Goal: Task Accomplishment & Management: Manage account settings

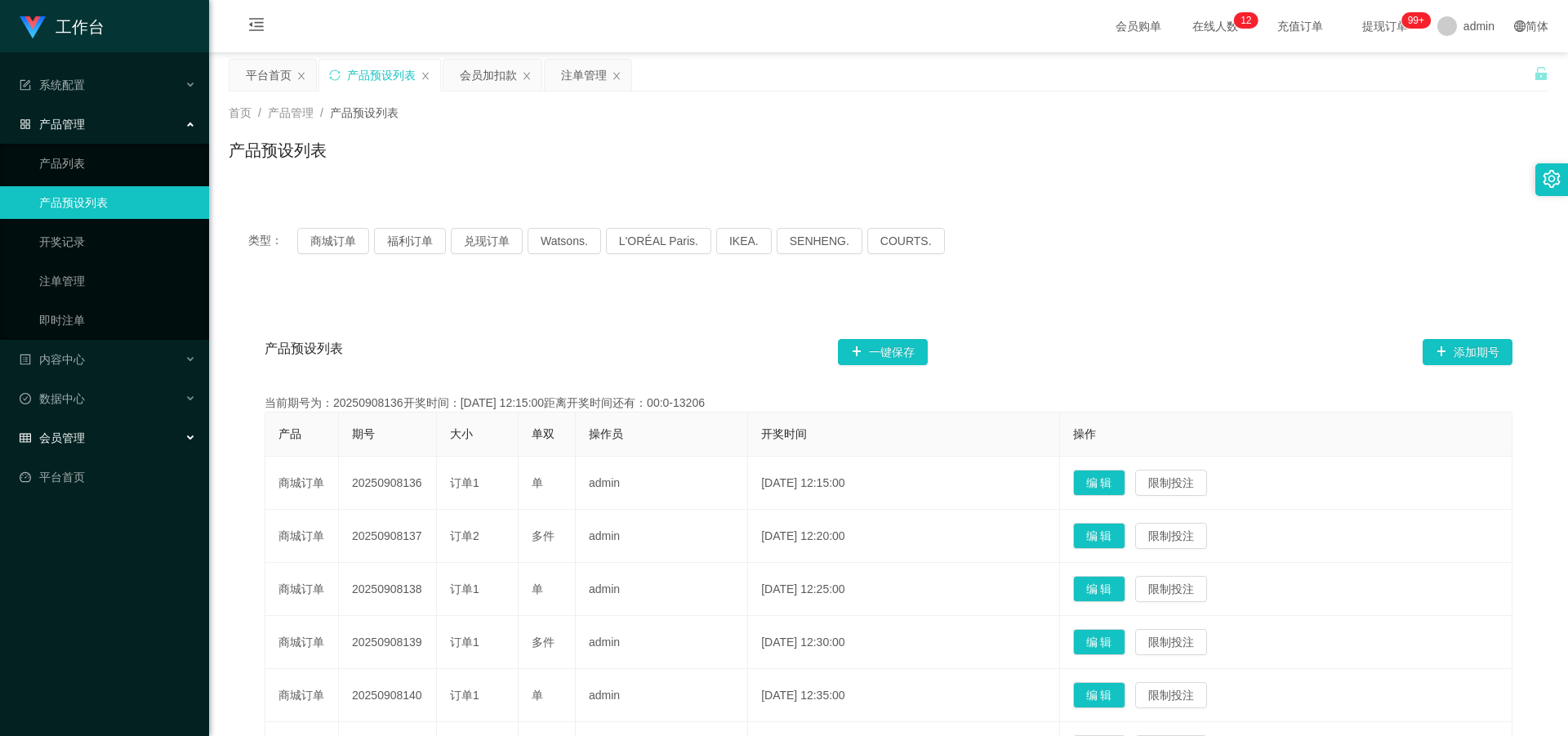
click at [109, 440] on div "会员管理" at bounding box center [104, 437] width 209 height 33
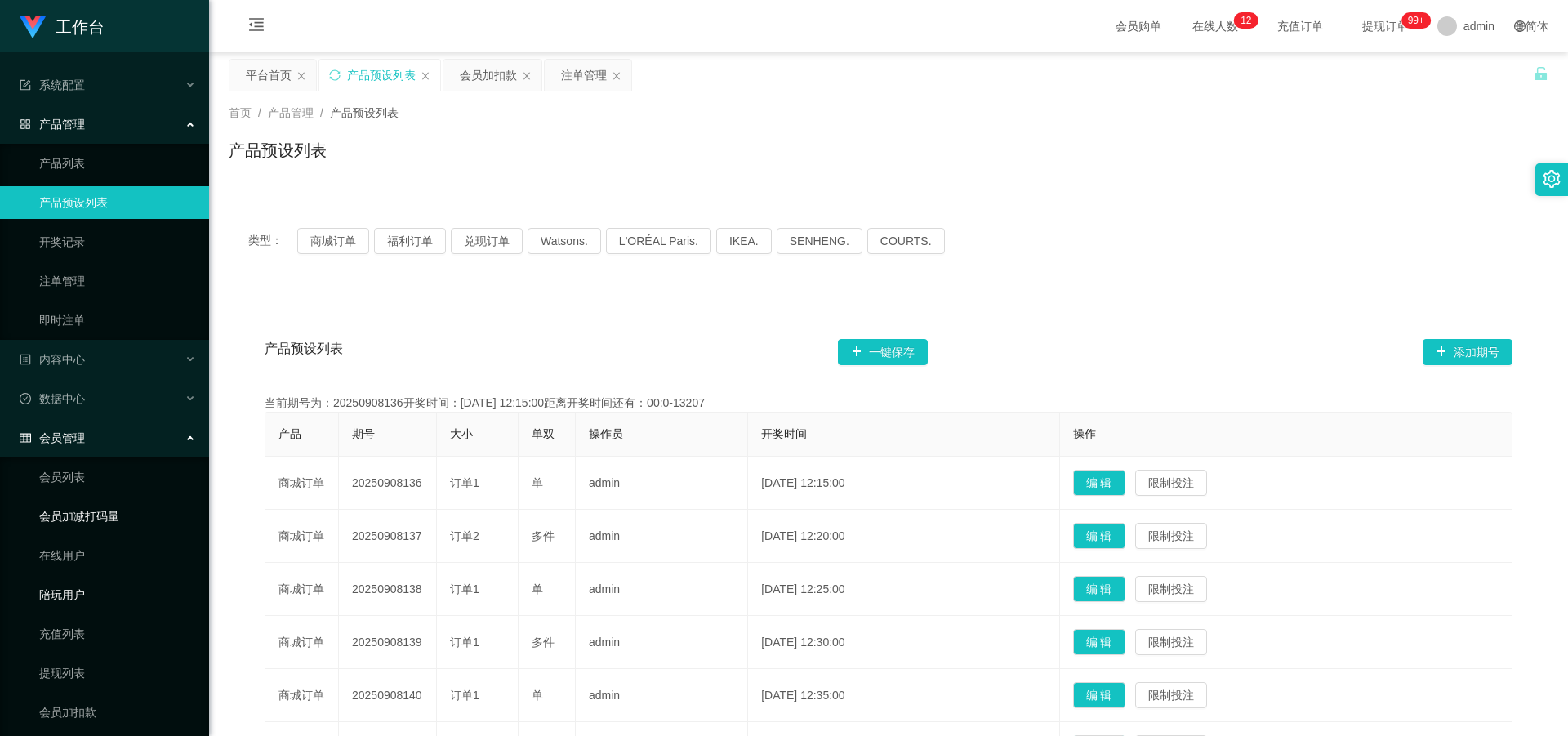
scroll to position [87, 0]
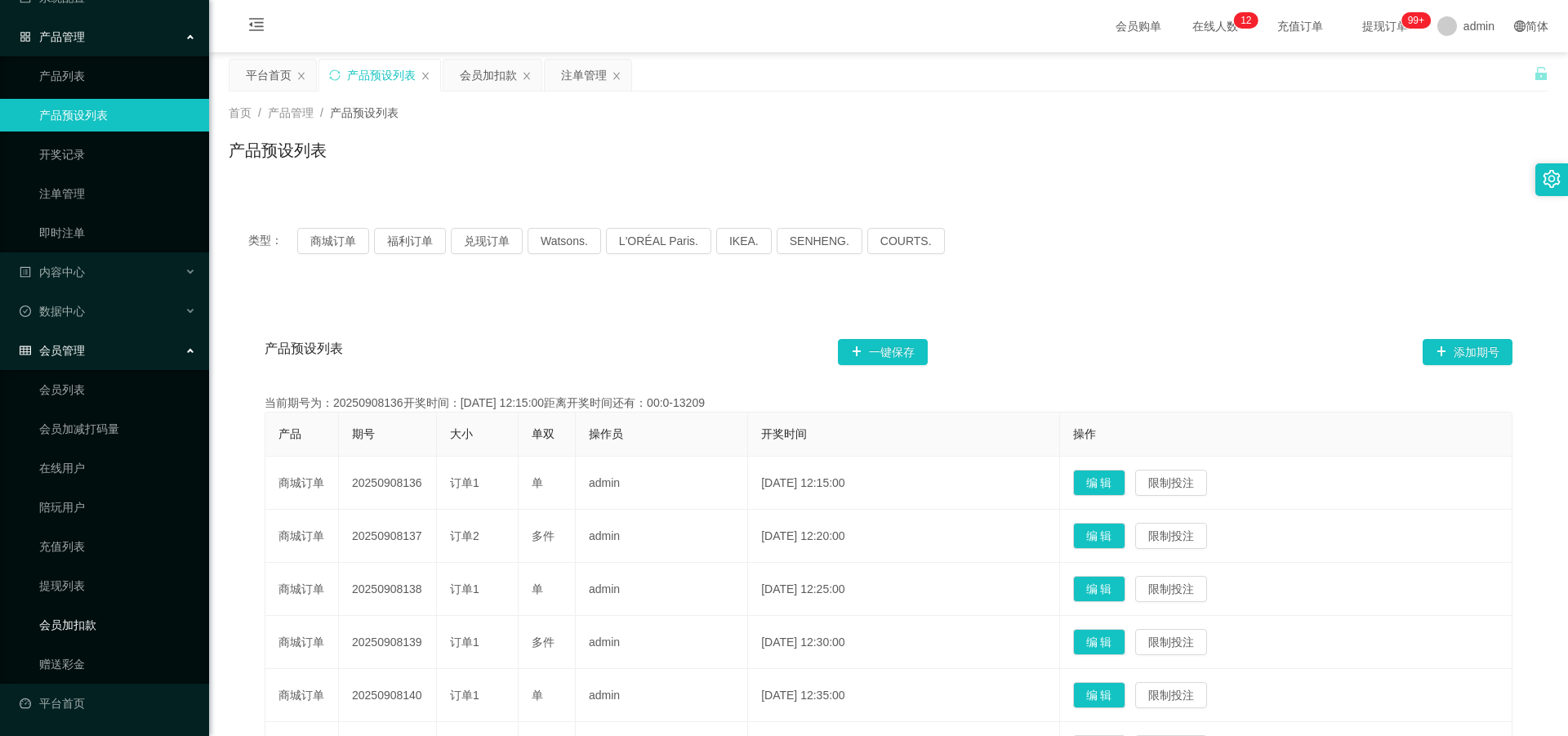
click at [101, 619] on link "会员加扣款" at bounding box center [117, 625] width 157 height 33
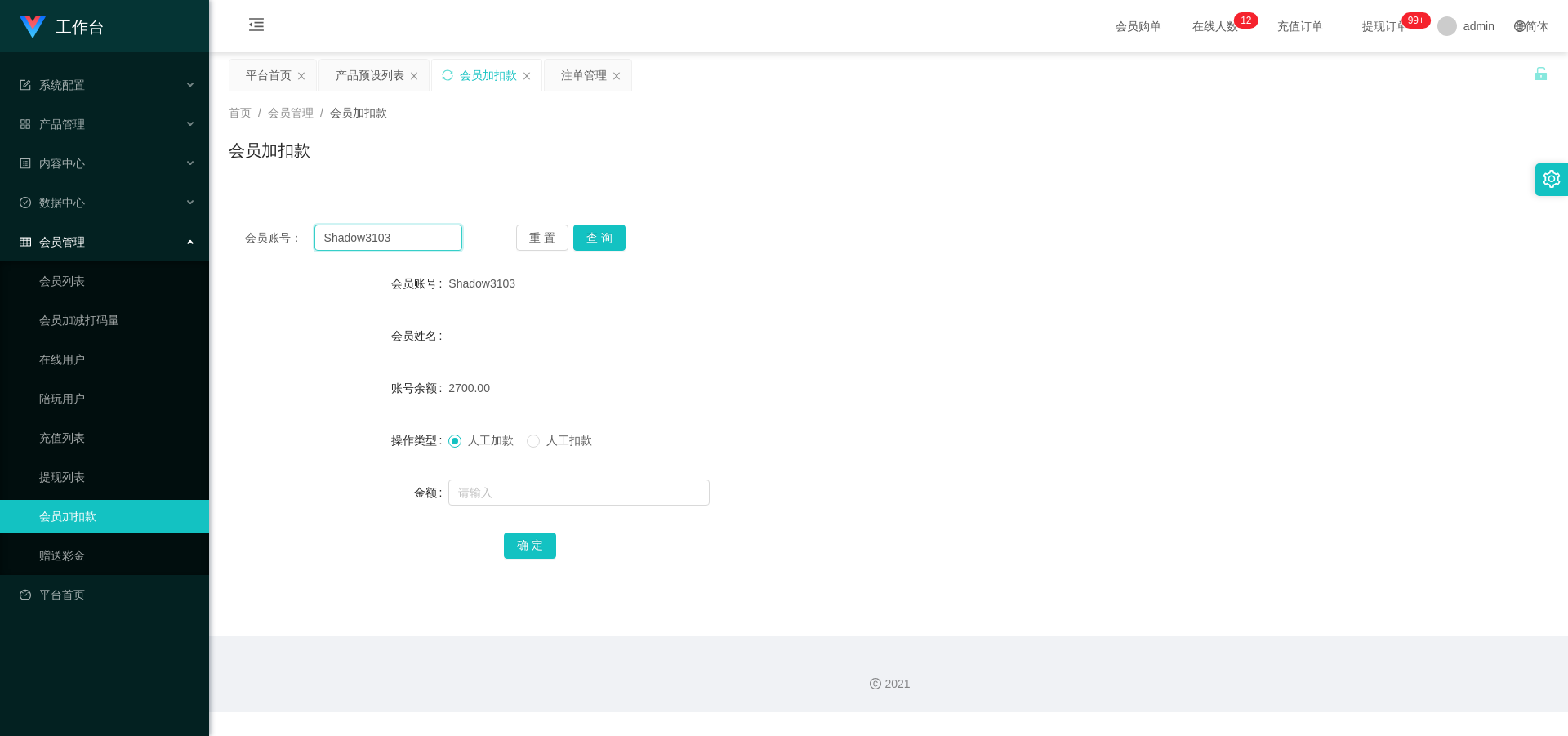
click at [440, 237] on input "Shadow3103" at bounding box center [388, 238] width 147 height 26
type input "S"
paste input "Wongcn68"
type input "Wongcn68"
click at [593, 239] on button "查 询" at bounding box center [599, 238] width 52 height 26
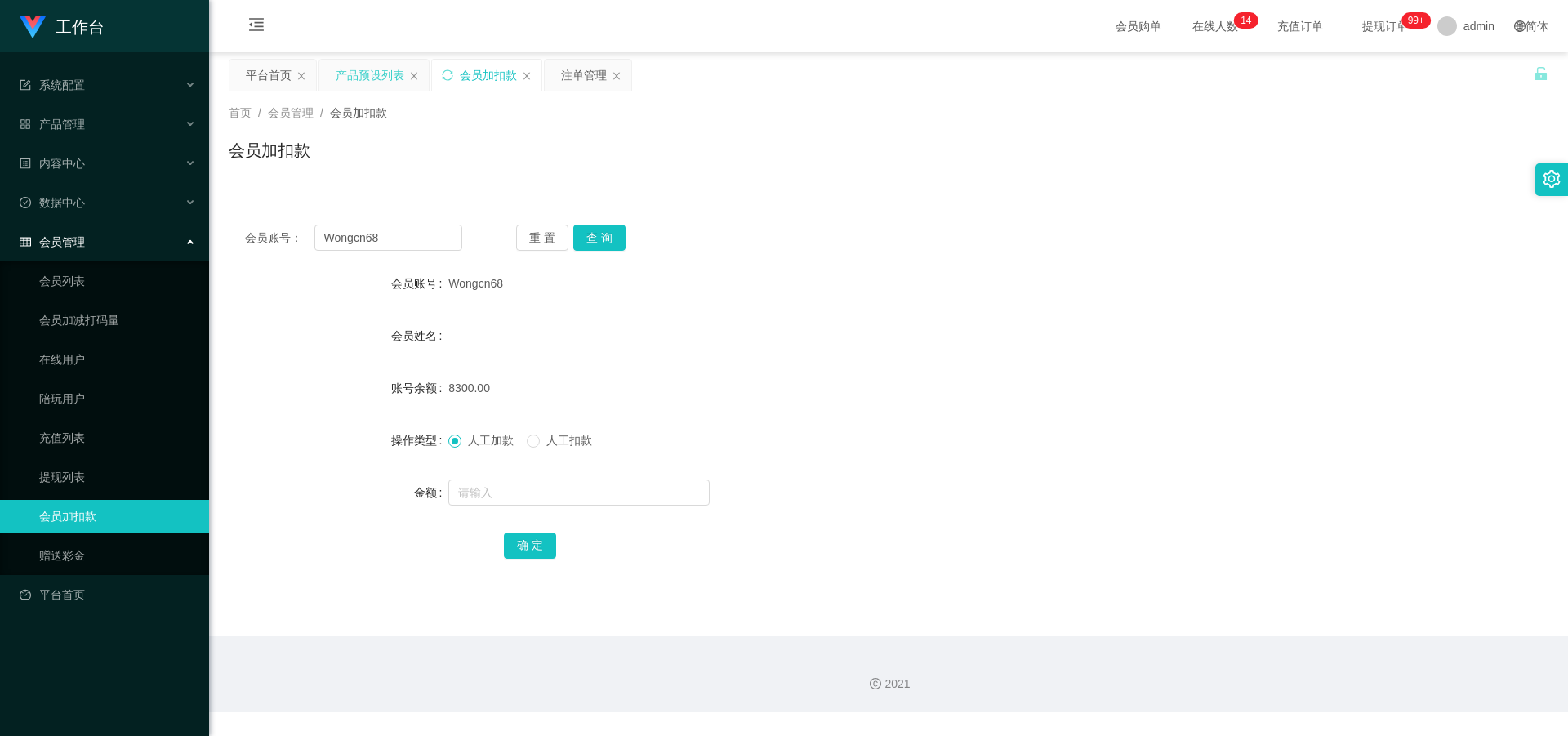
click at [372, 83] on div "产品预设列表" at bounding box center [370, 75] width 69 height 31
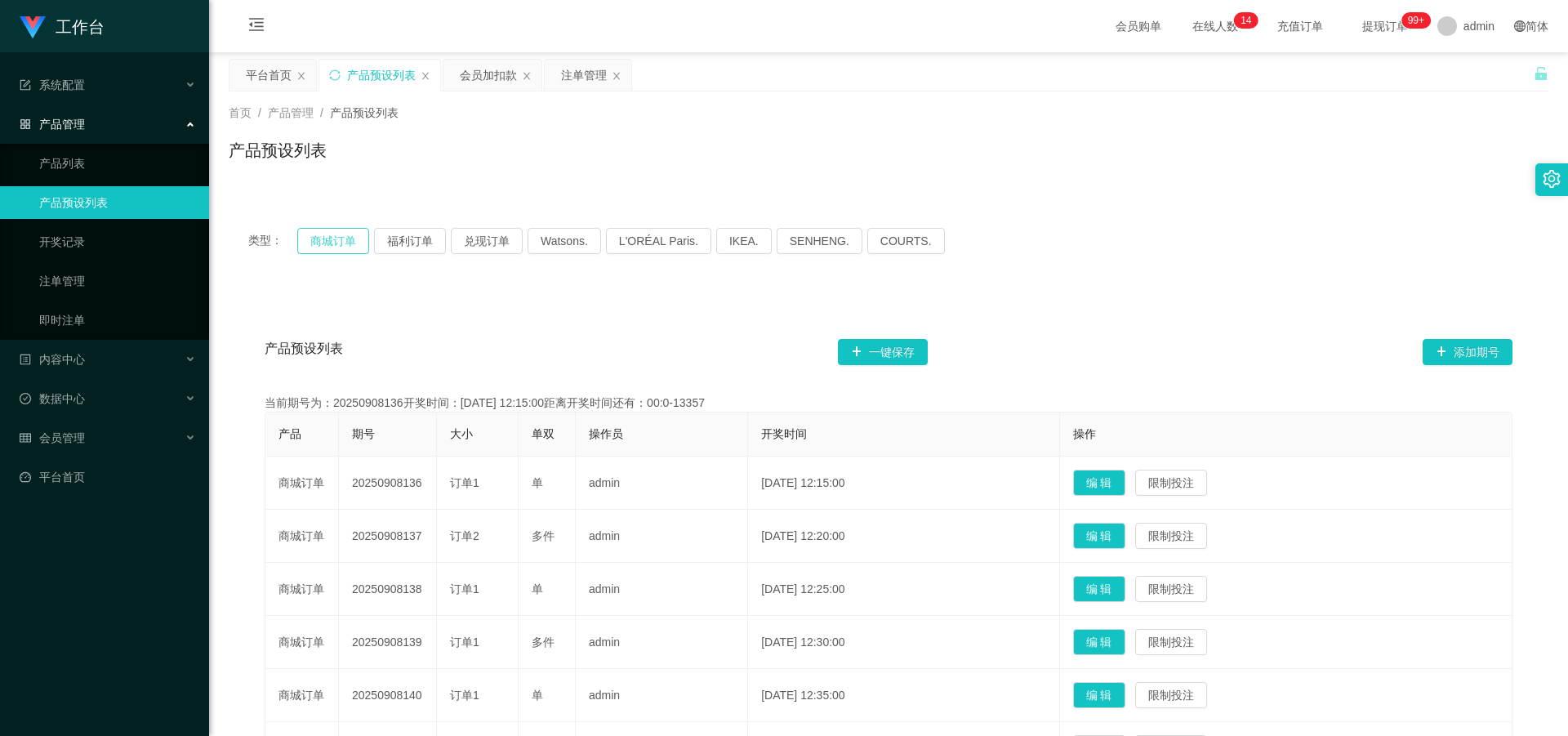
click at [328, 251] on button "商城订单" at bounding box center [334, 241] width 72 height 26
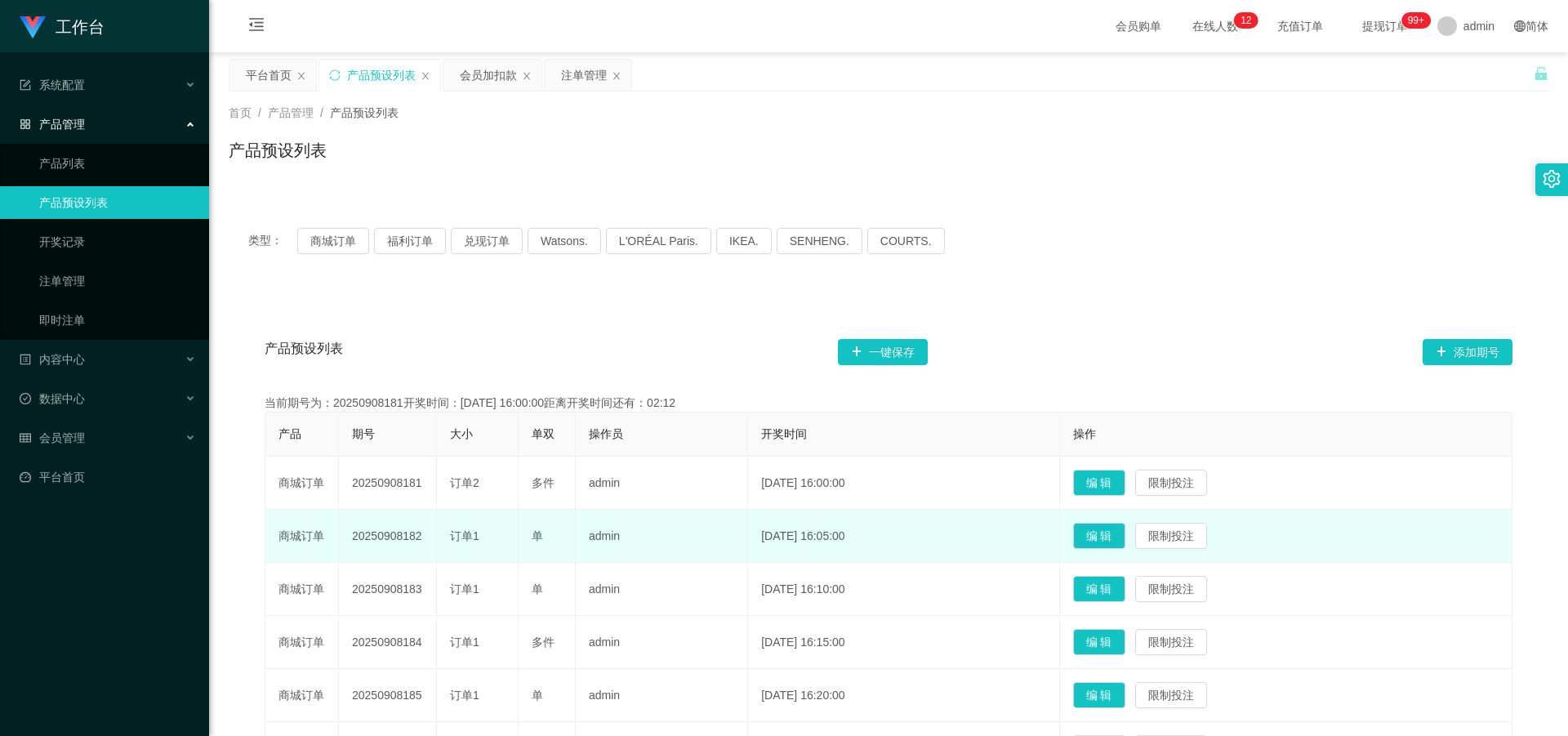
drag, startPoint x: 346, startPoint y: 537, endPoint x: 429, endPoint y: 542, distance: 83.2
click at [429, 542] on td "20250908182" at bounding box center [388, 536] width 98 height 53
copy td "20250908182"
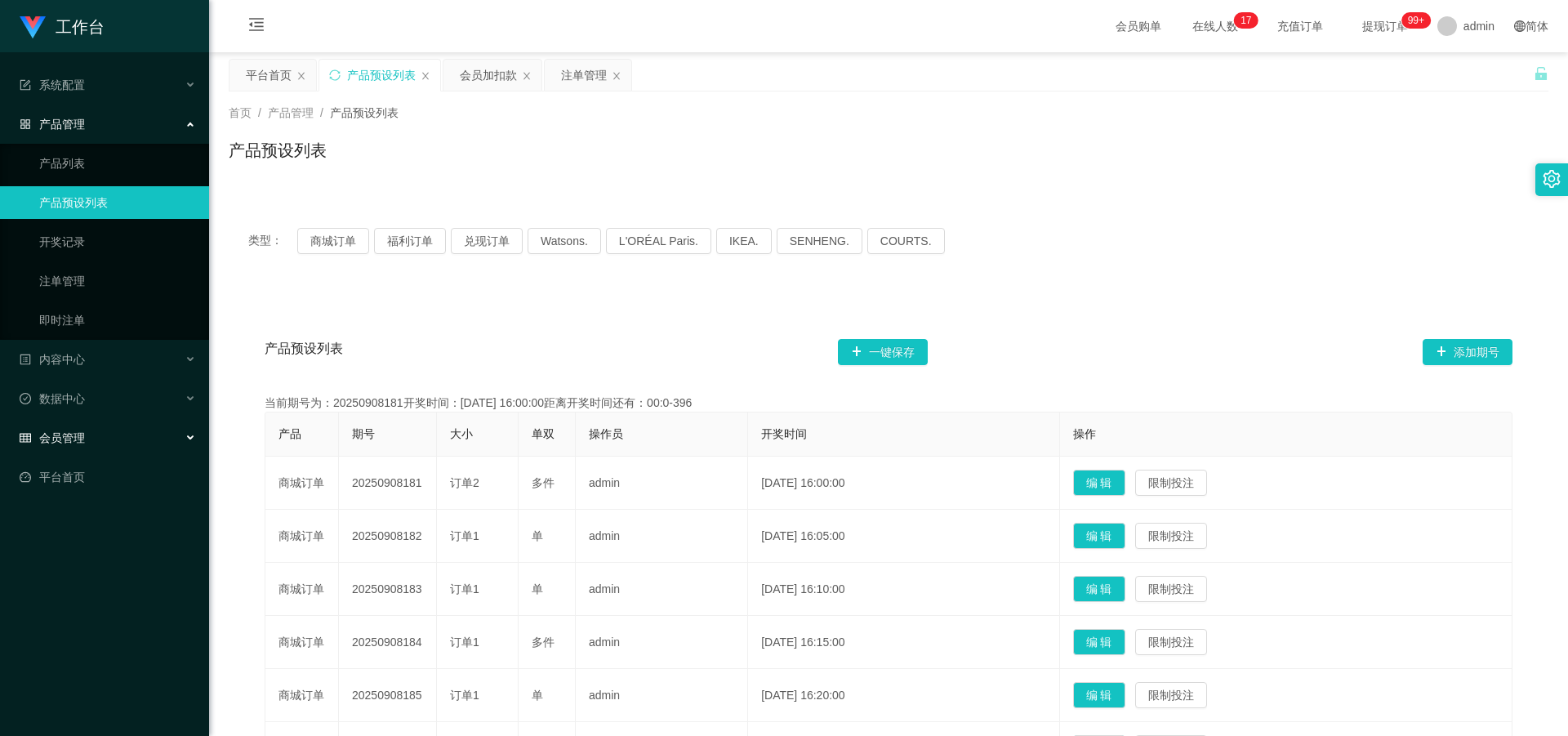
click at [69, 437] on span "会员管理" at bounding box center [52, 437] width 65 height 13
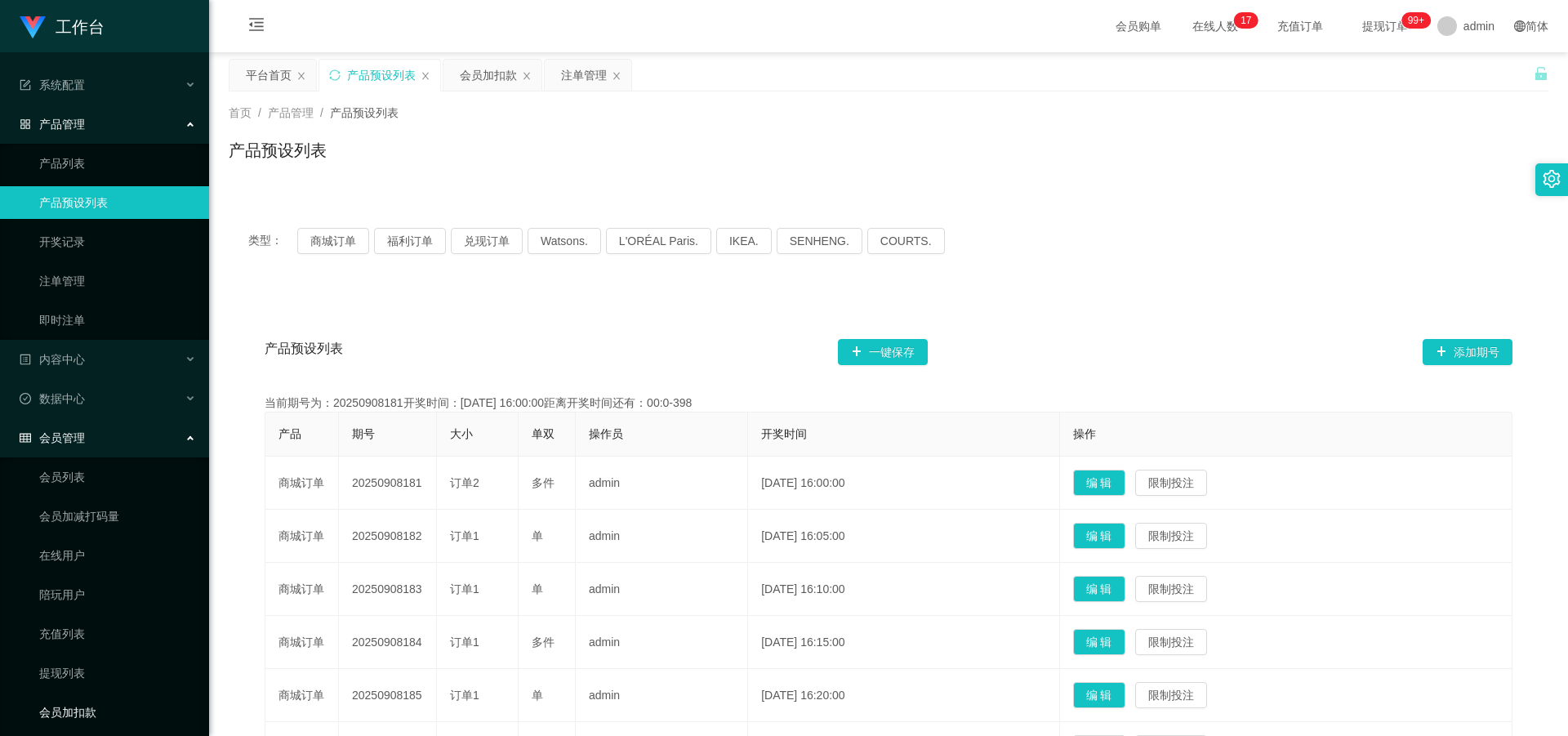
click at [79, 702] on link "会员加扣款" at bounding box center [117, 711] width 157 height 33
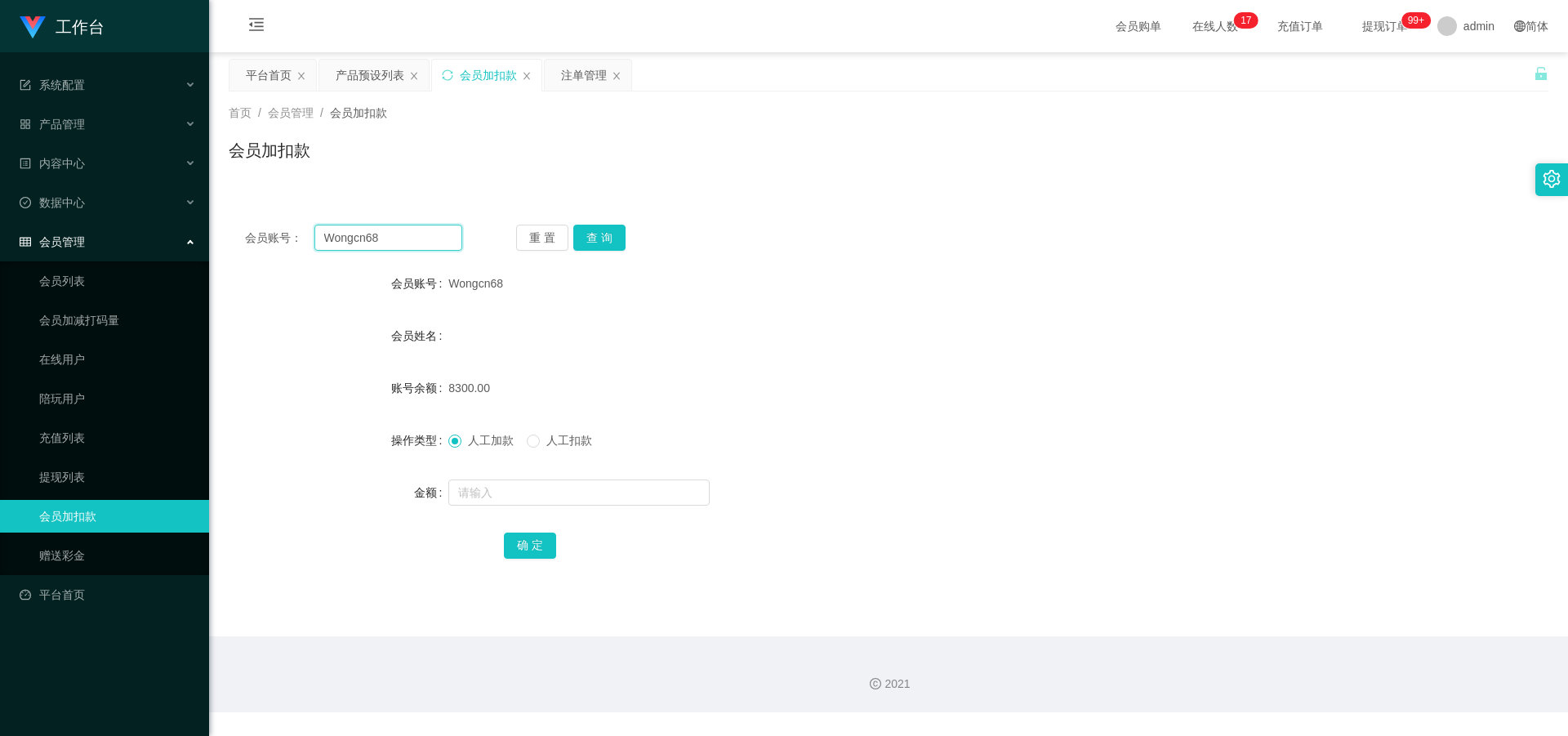
click at [417, 231] on input "Wongcn68" at bounding box center [388, 238] width 147 height 26
type input "W"
type input "nic"
click at [618, 232] on button "查 询" at bounding box center [599, 238] width 52 height 26
